Goal: Transaction & Acquisition: Purchase product/service

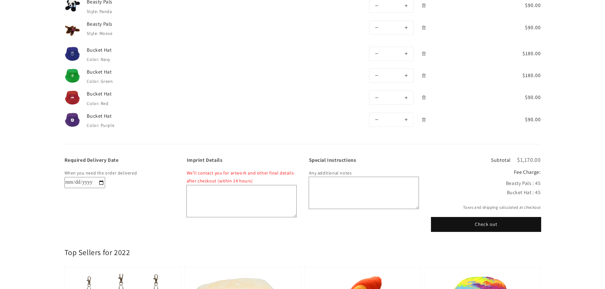
scroll to position [191, 0]
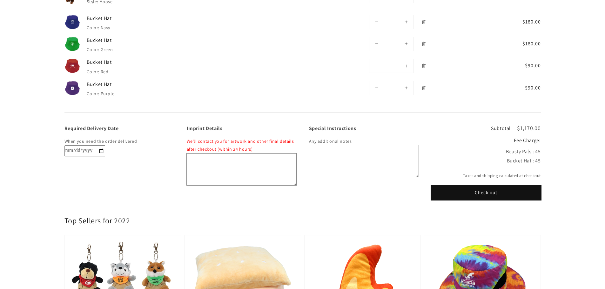
click at [479, 193] on button "Check out" at bounding box center [486, 193] width 110 height 14
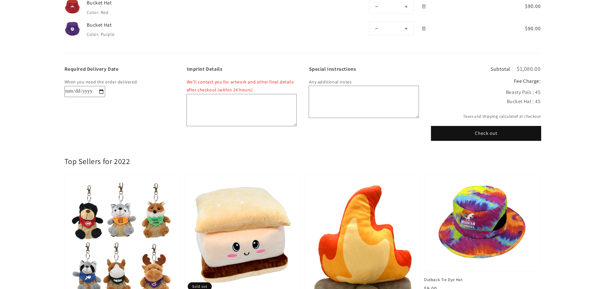
scroll to position [254, 0]
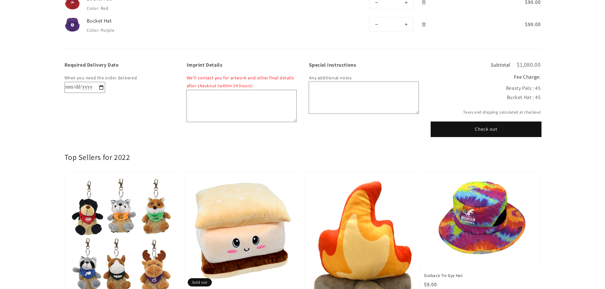
click at [491, 131] on button "Check out" at bounding box center [486, 129] width 110 height 14
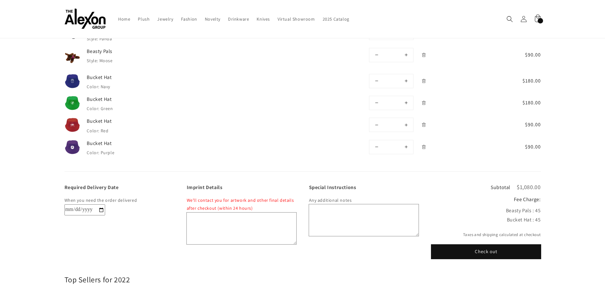
scroll to position [64, 0]
